Goal: Find specific page/section: Find specific page/section

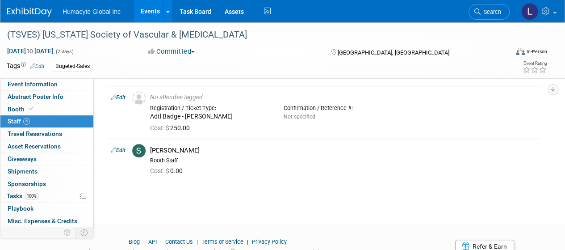
click at [157, 12] on link "Events" at bounding box center [150, 11] width 33 height 22
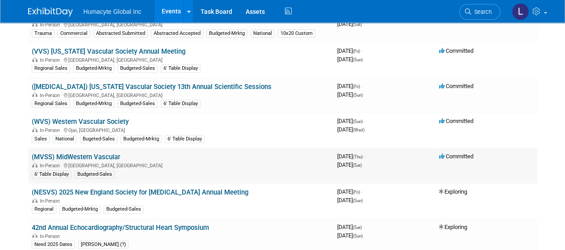
scroll to position [179, 0]
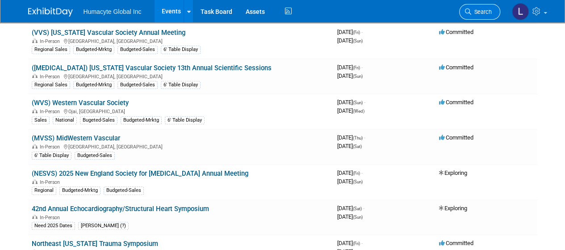
click at [482, 13] on span "Search" at bounding box center [481, 11] width 21 height 7
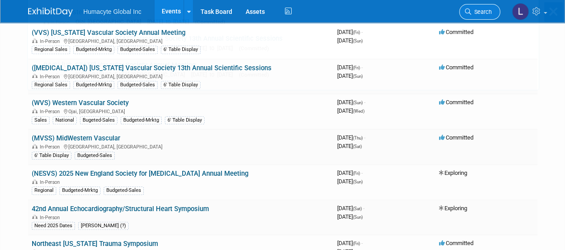
scroll to position [0, 0]
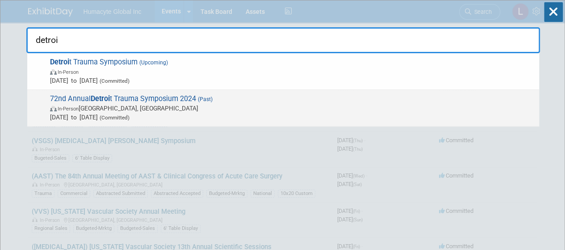
type input "detroi"
click at [103, 102] on span "72nd Annual Detroi t Trauma Symposium 2024 (Past) In-Person [GEOGRAPHIC_DATA], …" at bounding box center [290, 107] width 487 height 27
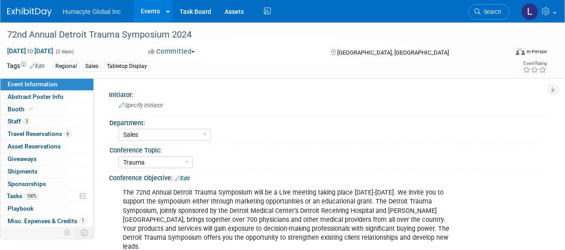
select select "Sales"
select select "Trauma"
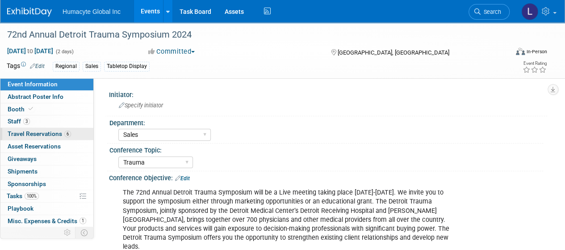
click at [17, 136] on span "Travel Reservations 6" at bounding box center [39, 133] width 63 height 7
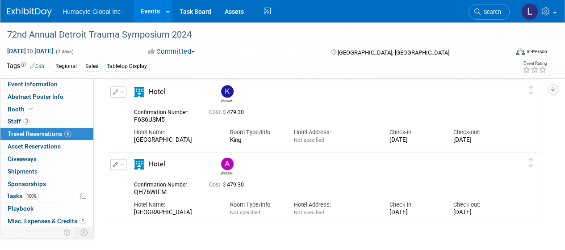
scroll to position [849, 0]
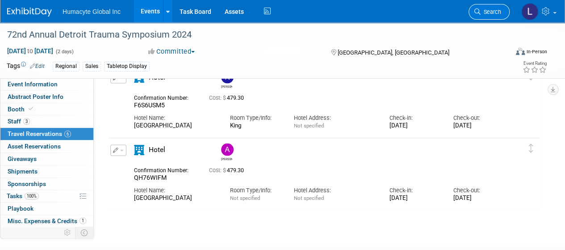
click at [483, 17] on link "Search" at bounding box center [489, 12] width 41 height 16
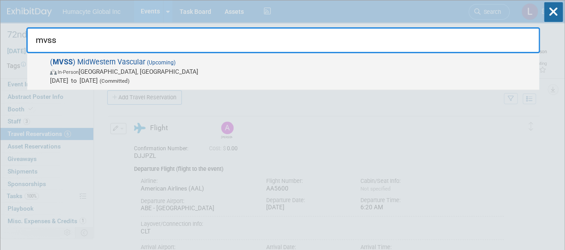
type input "mvss"
